Goal: Use online tool/utility: Utilize a website feature to perform a specific function

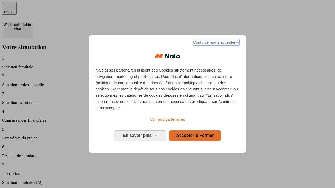
click at [216, 43] on span "Continuer sans accepter →" at bounding box center [216, 42] width 47 height 6
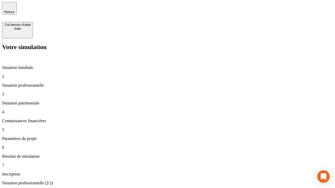
type input "30 000"
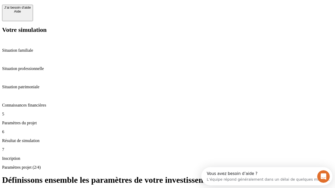
scroll to position [10, 0]
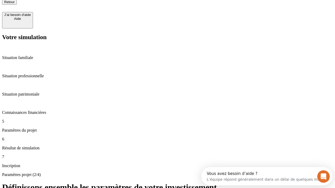
type input "25"
type input "5"
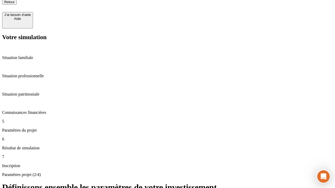
type input "1 000"
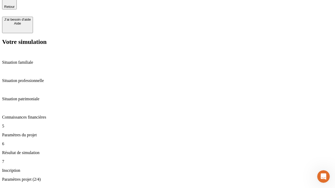
type input "640"
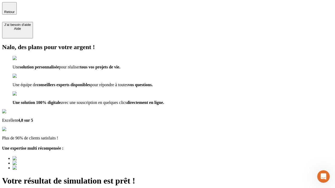
type input "[EMAIL_ADDRESS][PERSON_NAME][DOMAIN_NAME]"
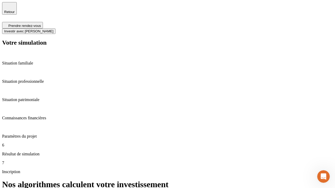
scroll to position [2, 0]
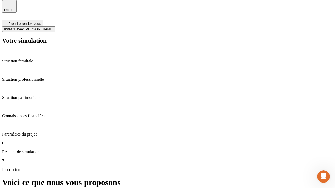
click at [53, 27] on span "Investir avec [PERSON_NAME]" at bounding box center [28, 29] width 49 height 4
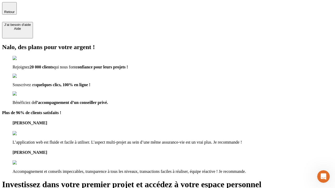
type input "[PERSON_NAME][EMAIL_ADDRESS][DOMAIN_NAME]"
